Goal: Use online tool/utility

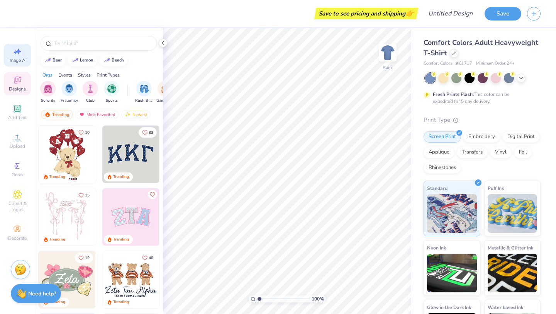
click at [19, 55] on icon at bounding box center [17, 51] width 9 height 9
select select "4"
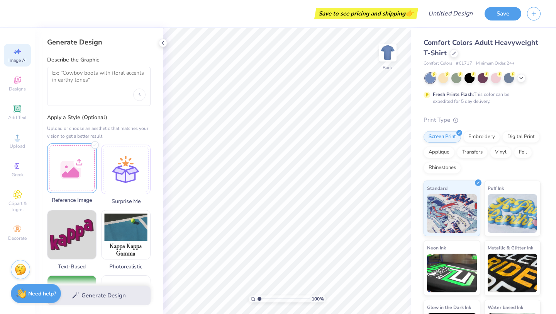
click at [81, 179] on div at bounding box center [71, 167] width 49 height 49
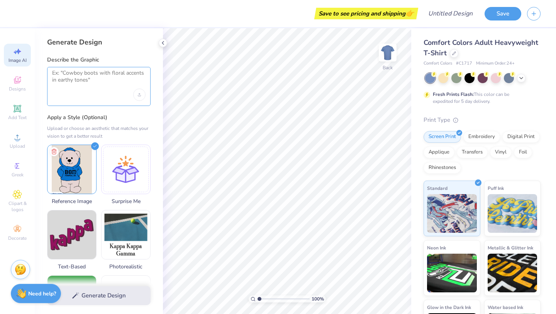
click at [87, 85] on textarea at bounding box center [99, 79] width 94 height 19
paste textarea "make an image similar to this but instead of a bear make it a bulldog. Remove t…"
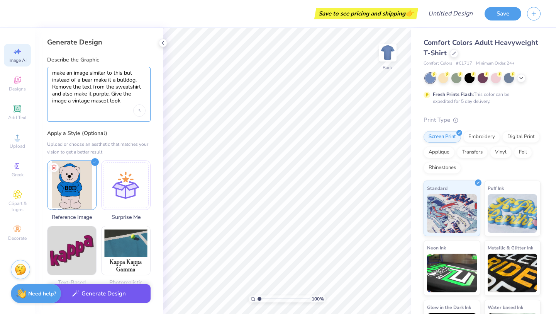
type textarea "make an image similar to this but instead of a bear make it a bulldog. Remove t…"
click at [124, 296] on button "Generate Design" at bounding box center [99, 293] width 104 height 19
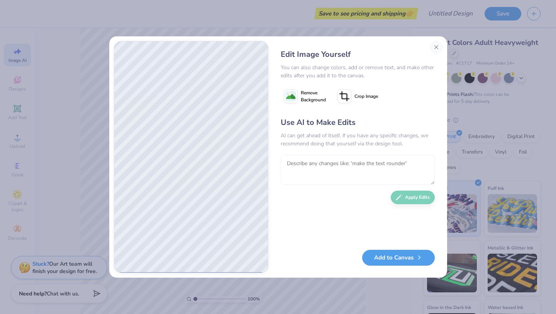
click at [298, 174] on textarea at bounding box center [358, 170] width 154 height 30
type textarea "make the bulldog light grey and make him look happier"
click at [417, 194] on button "Apply Edits" at bounding box center [413, 196] width 44 height 14
click at [438, 49] on button "Close" at bounding box center [436, 47] width 12 height 12
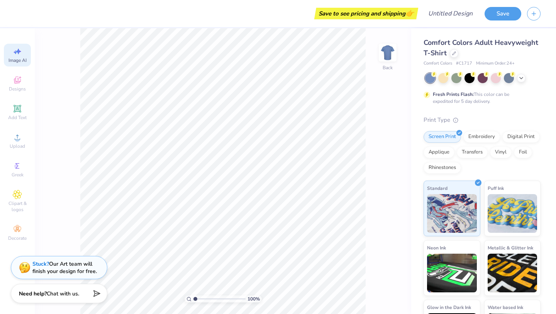
scroll to position [0, 17]
